Goal: Transaction & Acquisition: Purchase product/service

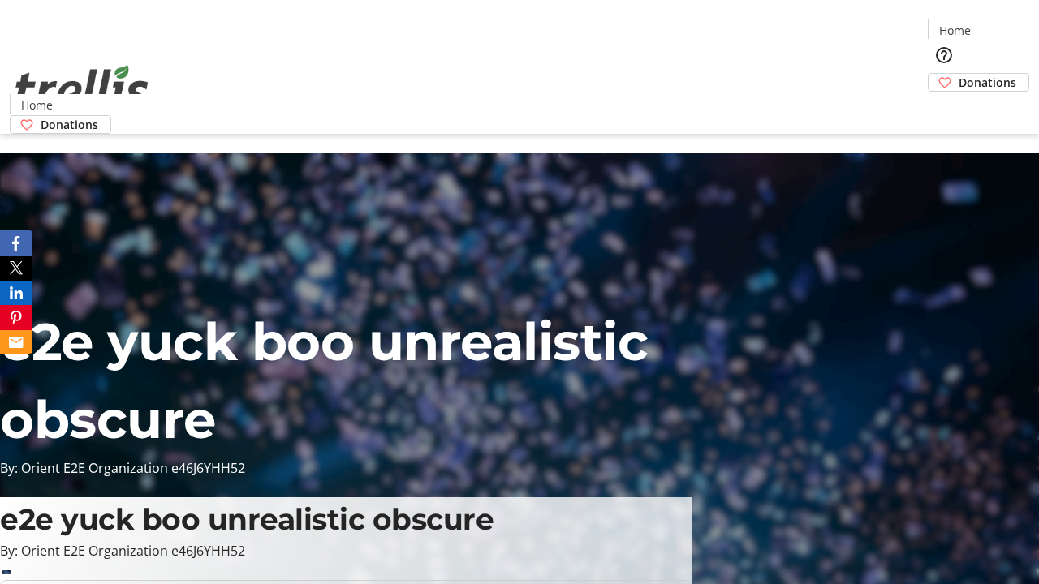
click at [959, 74] on span "Donations" at bounding box center [988, 82] width 58 height 17
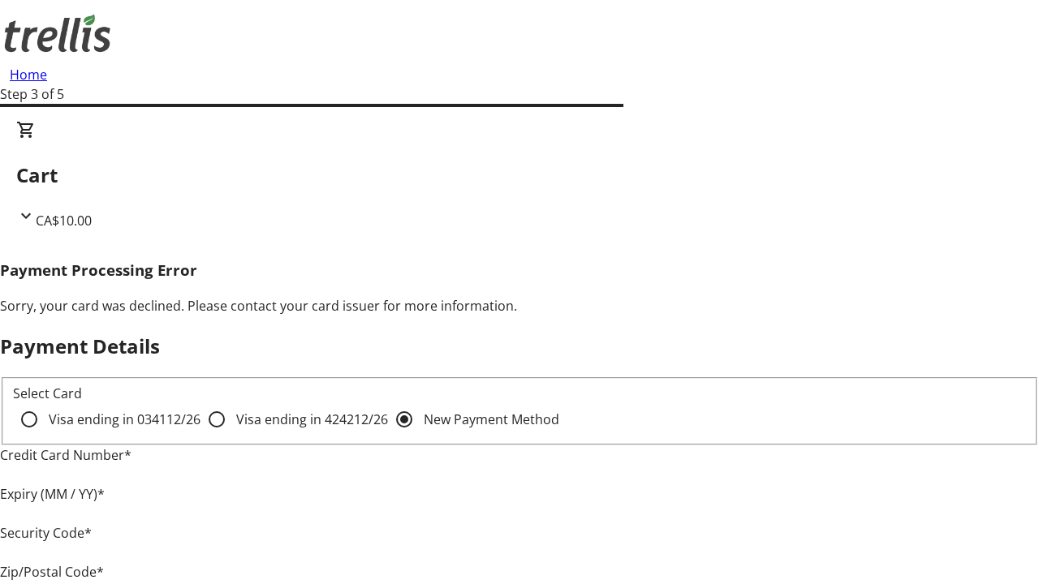
click at [201, 433] on input "Visa ending in 4242 12/26" at bounding box center [217, 419] width 32 height 32
radio input "true"
